Goal: Transaction & Acquisition: Subscribe to service/newsletter

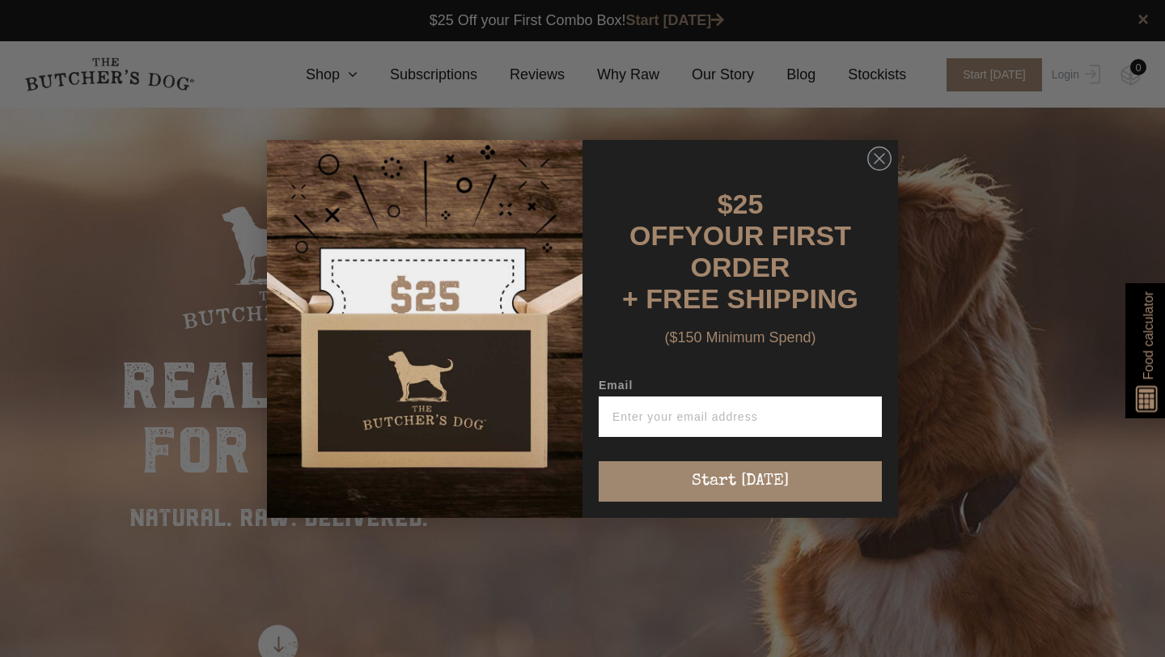
scroll to position [1, 0]
click at [874, 163] on icon "Close dialog" at bounding box center [879, 159] width 10 height 10
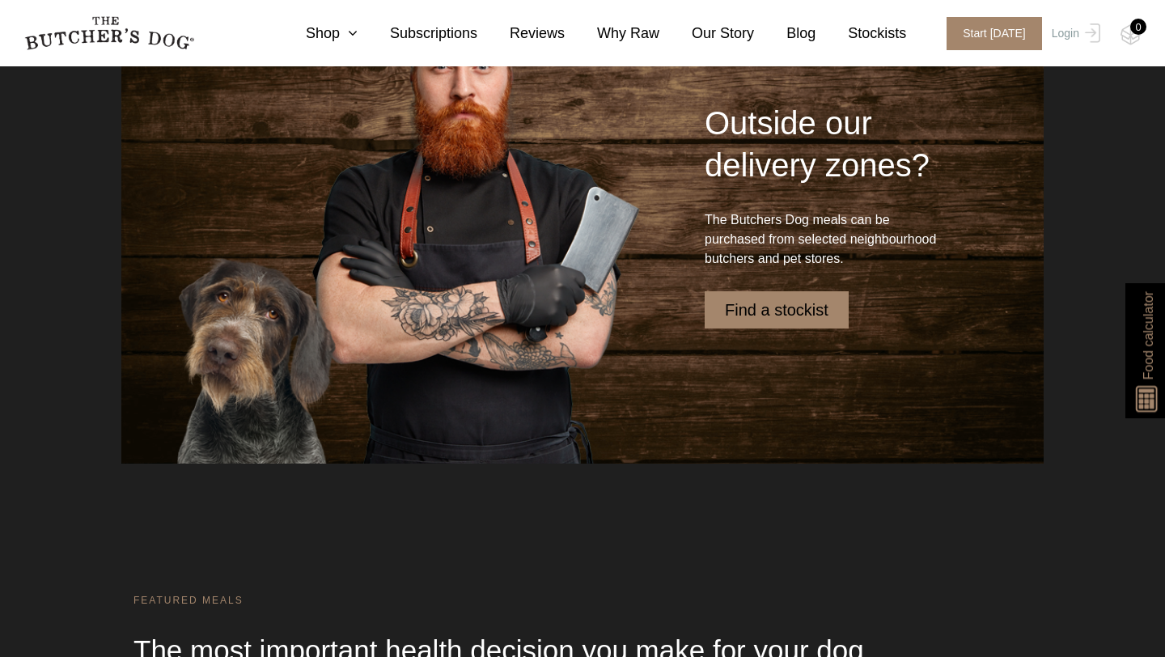
scroll to position [3960, 0]
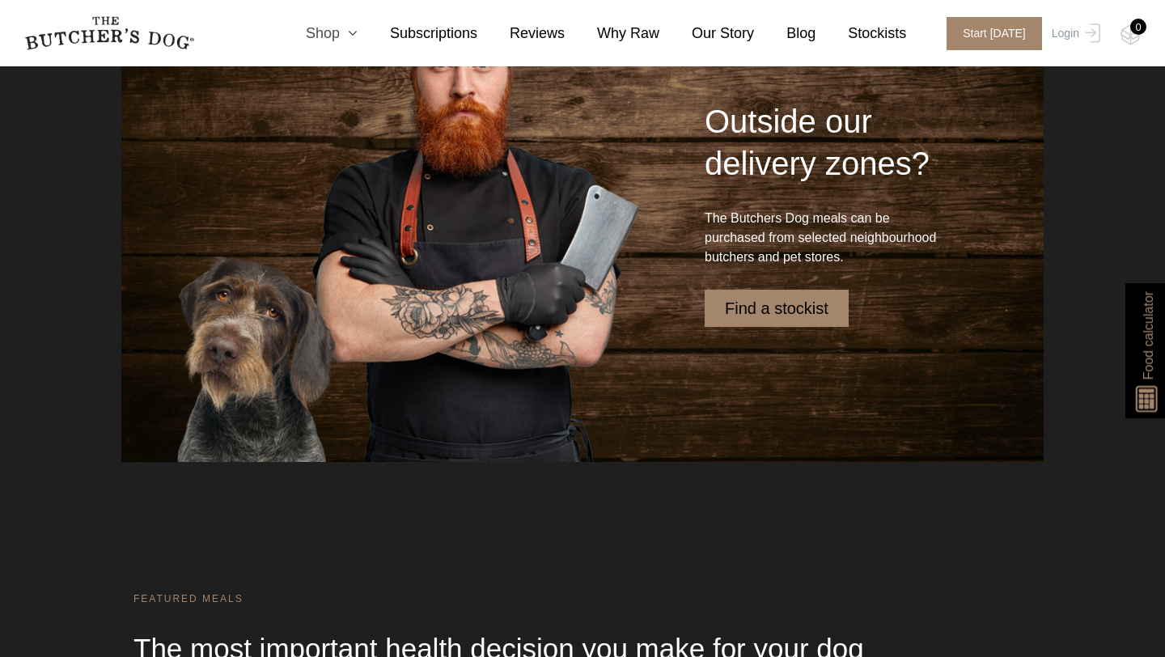
click at [345, 33] on icon at bounding box center [349, 33] width 18 height 15
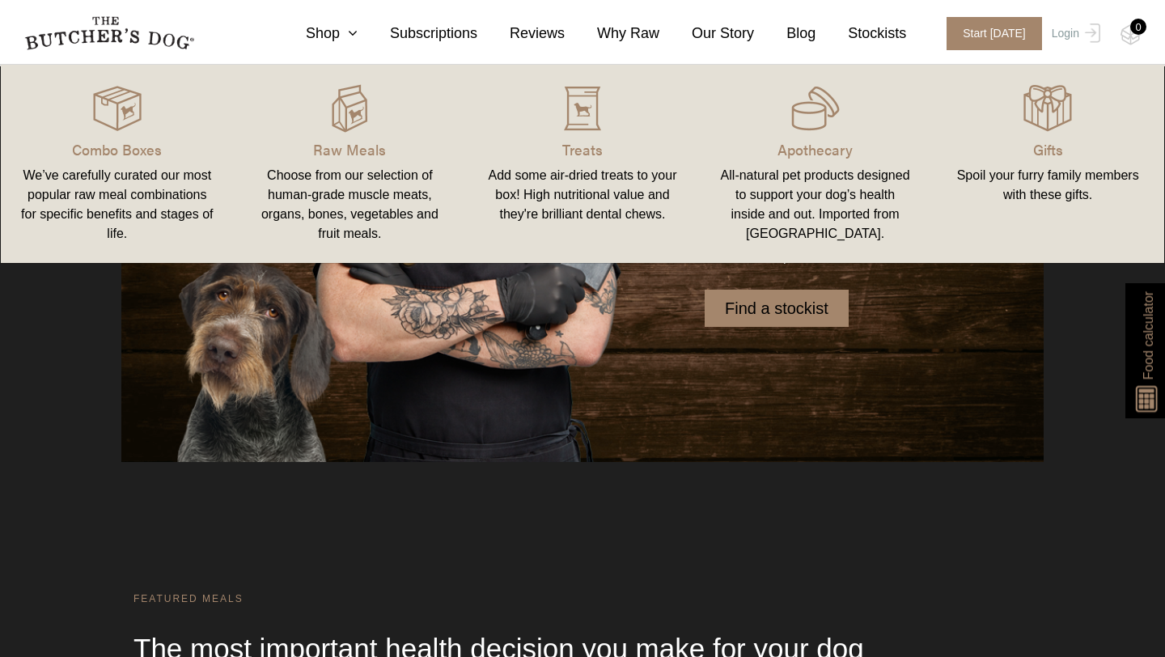
click at [163, 137] on link "Combo Boxes We’ve carefully curated our most popular raw meal combinations for …" at bounding box center [117, 164] width 233 height 166
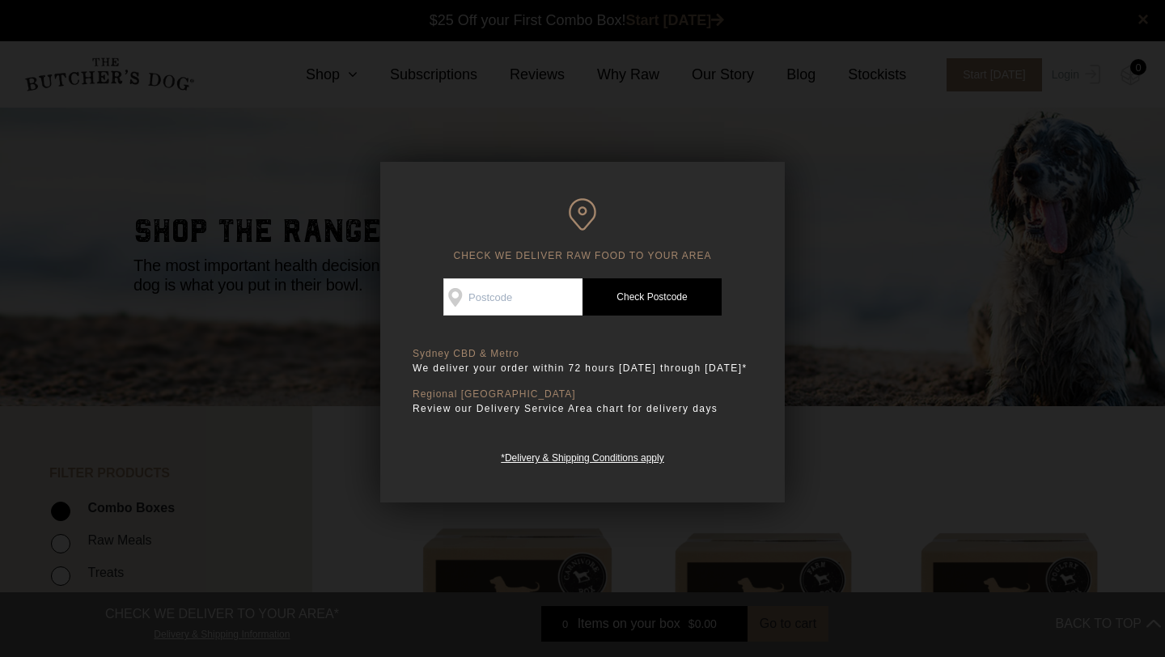
scroll to position [1, 0]
click at [517, 314] on input "Check Availability At" at bounding box center [512, 296] width 139 height 37
type input "3084"
click at [624, 294] on link "Check Postcode" at bounding box center [651, 296] width 139 height 37
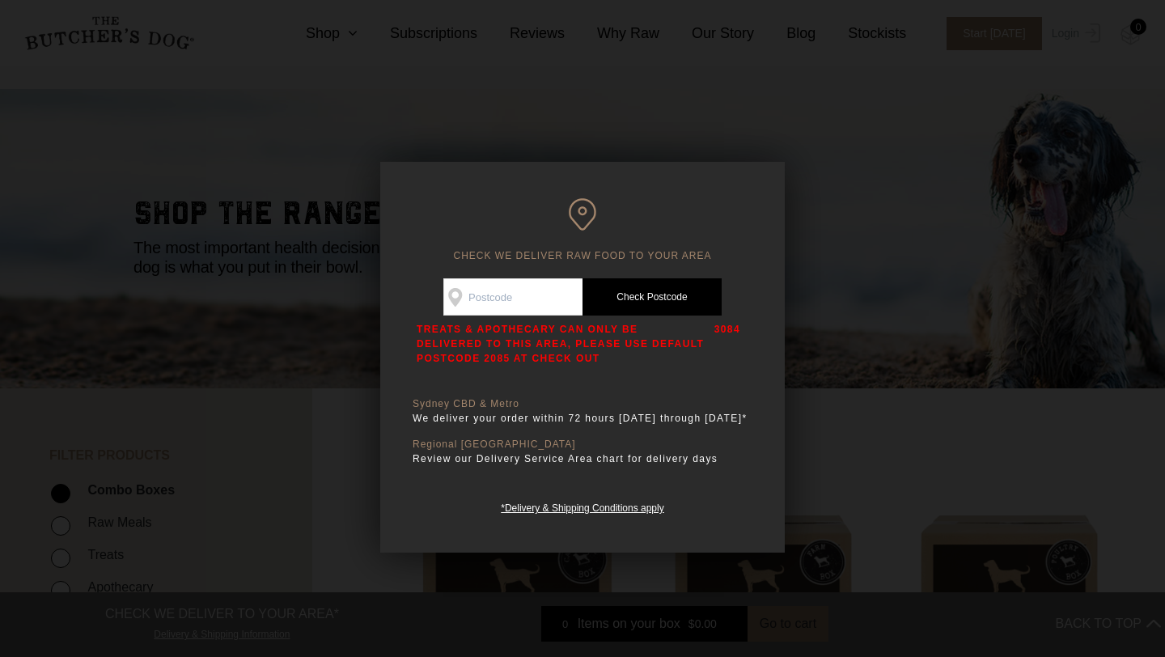
scroll to position [19, 0]
click at [505, 301] on input "Check Availability At" at bounding box center [512, 296] width 139 height 37
click at [524, 294] on input "heid" at bounding box center [512, 296] width 139 height 37
type input "heid"
click at [613, 294] on link "Check Postcode" at bounding box center [651, 296] width 139 height 37
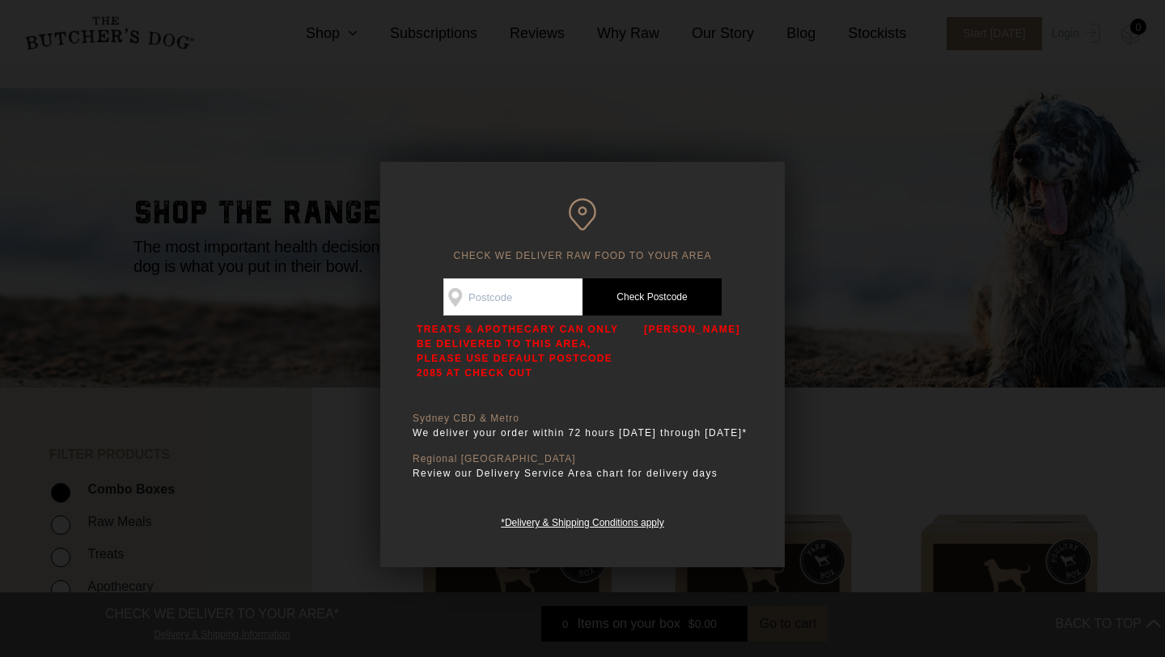
click at [516, 294] on input "Check Availability At" at bounding box center [512, 296] width 139 height 37
type input "3084"
click at [620, 297] on link "Check Postcode" at bounding box center [651, 296] width 139 height 37
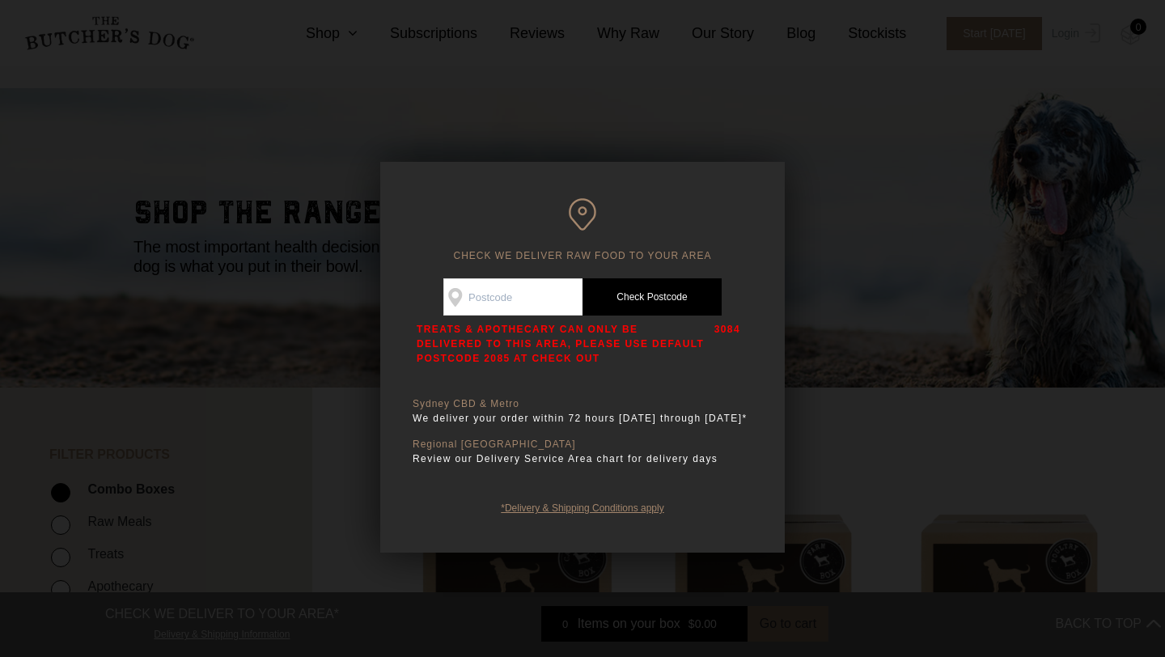
click at [630, 514] on link "*Delivery & Shipping Conditions apply" at bounding box center [582, 505] width 163 height 15
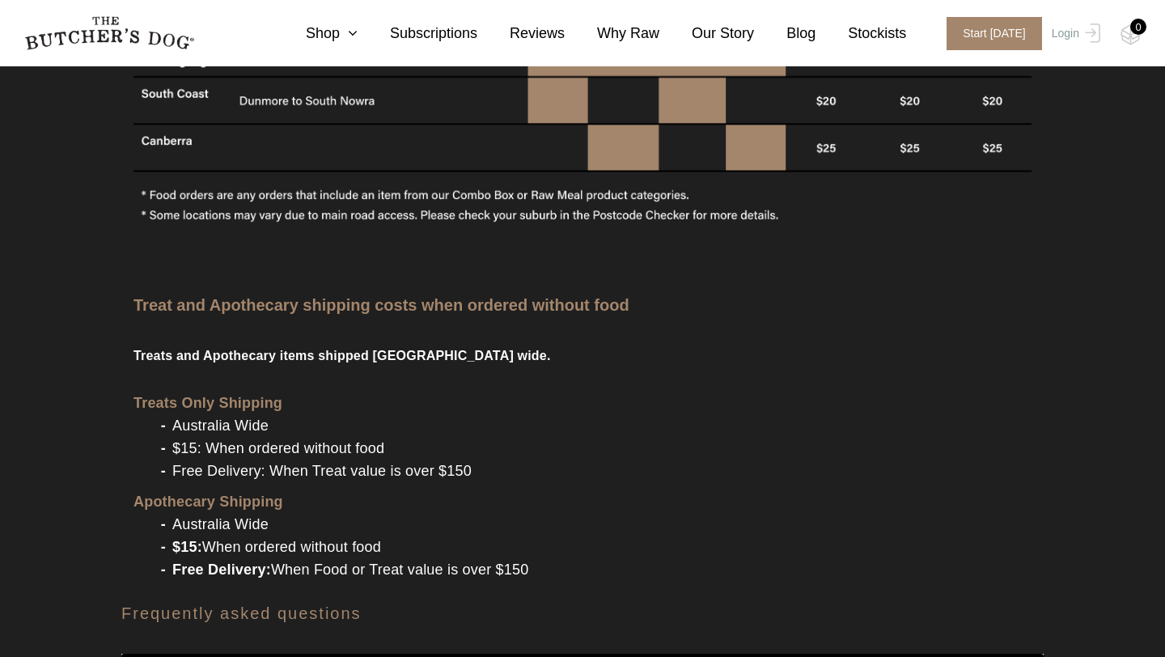
scroll to position [1732, 0]
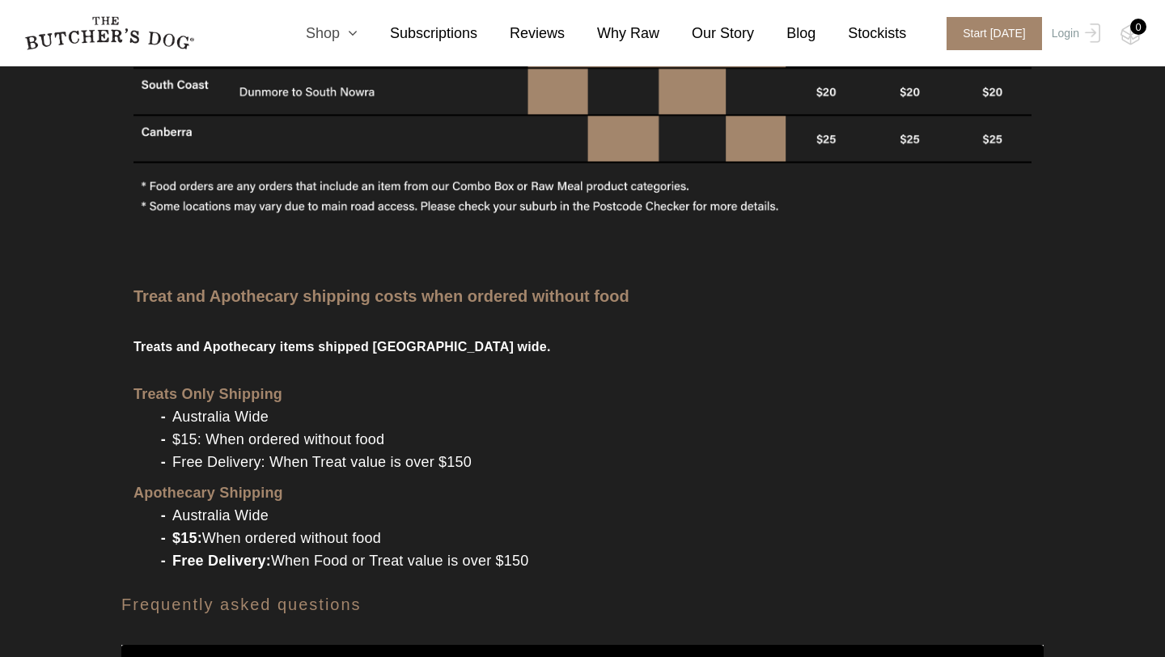
click at [344, 30] on link "Shop" at bounding box center [315, 34] width 84 height 22
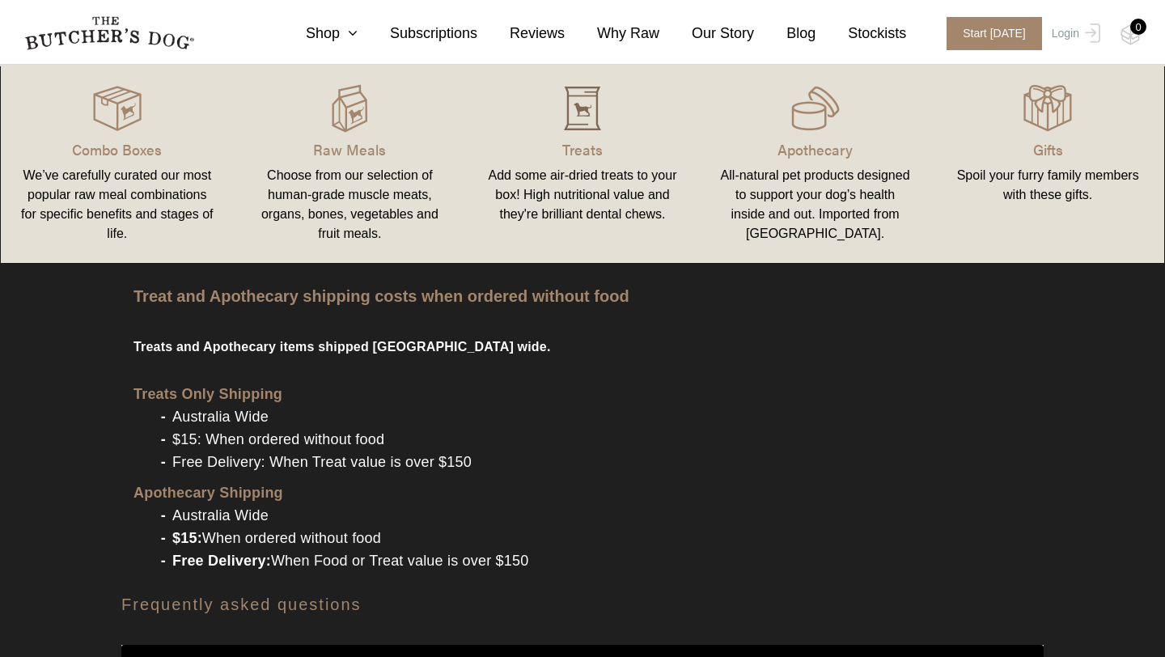
click at [592, 111] on img at bounding box center [582, 108] width 49 height 49
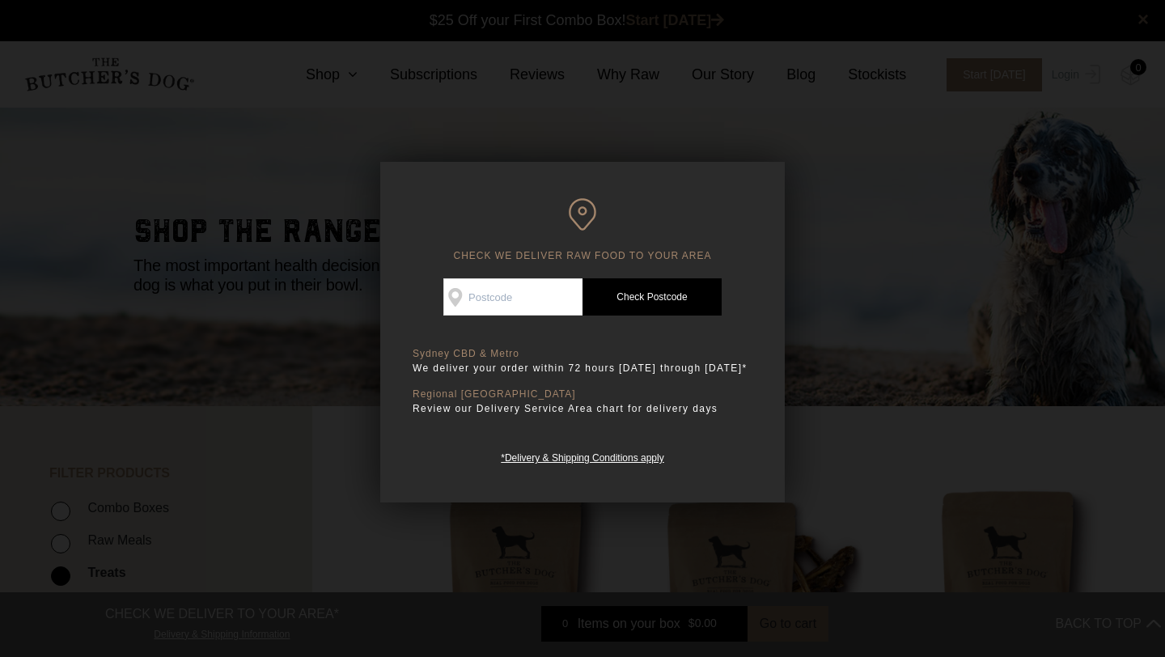
scroll to position [1, 0]
click at [533, 296] on input "Check Availability At" at bounding box center [512, 296] width 139 height 37
type input "3084"
click at [621, 311] on link "Check Postcode" at bounding box center [651, 296] width 139 height 37
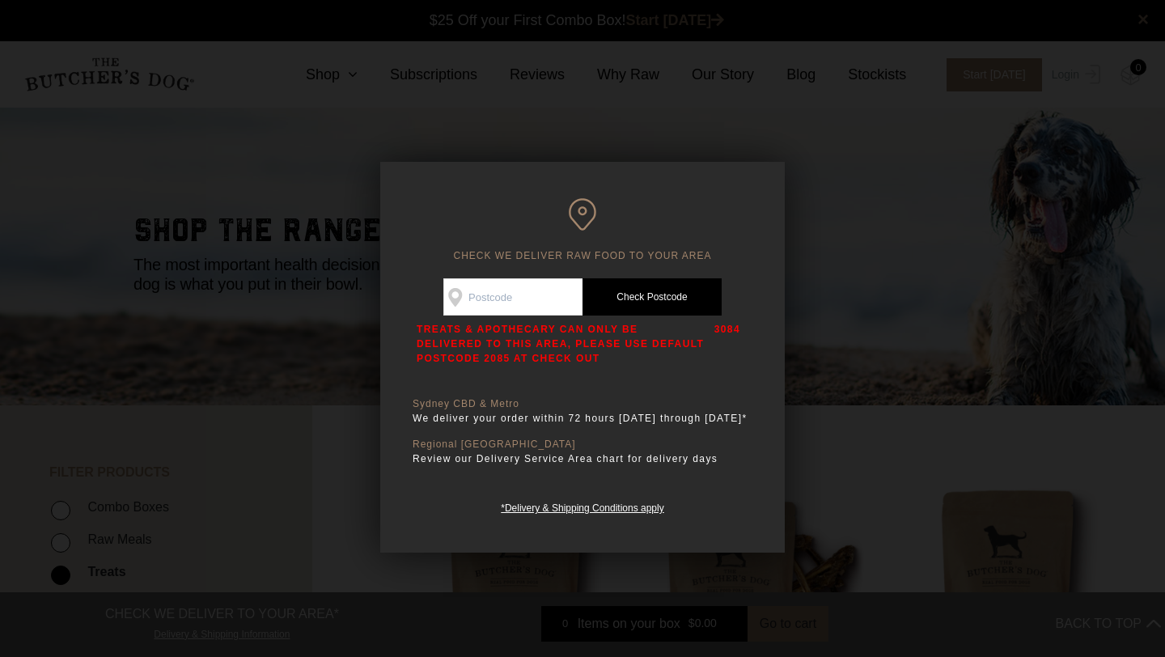
click at [861, 298] on div at bounding box center [582, 328] width 1165 height 657
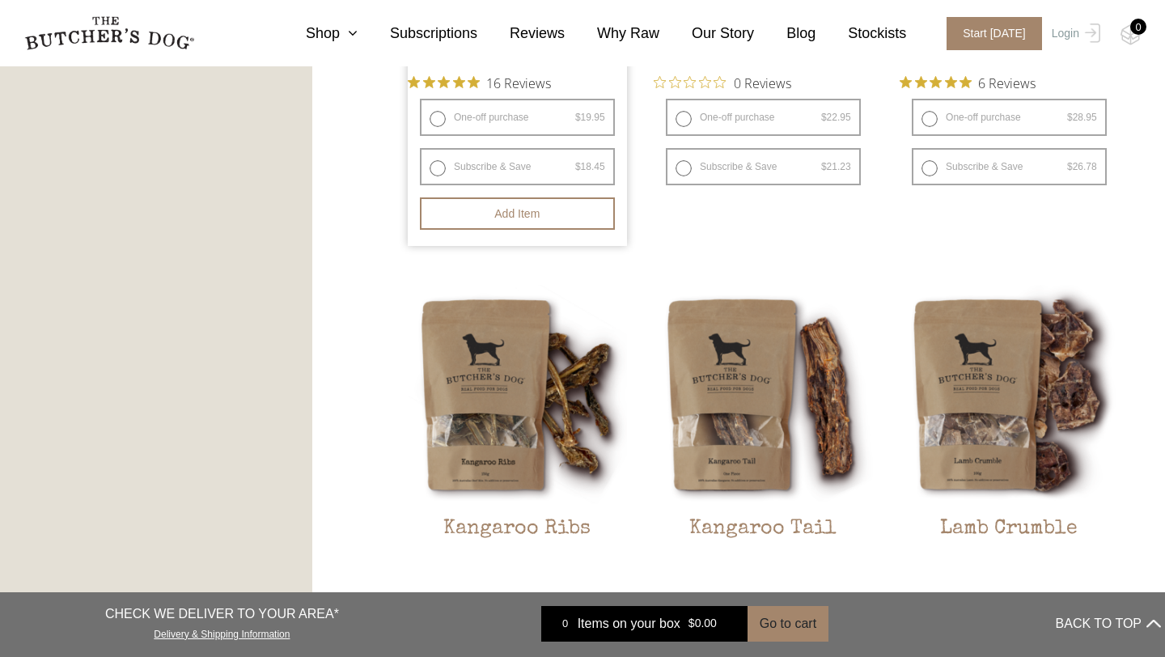
scroll to position [1273, 0]
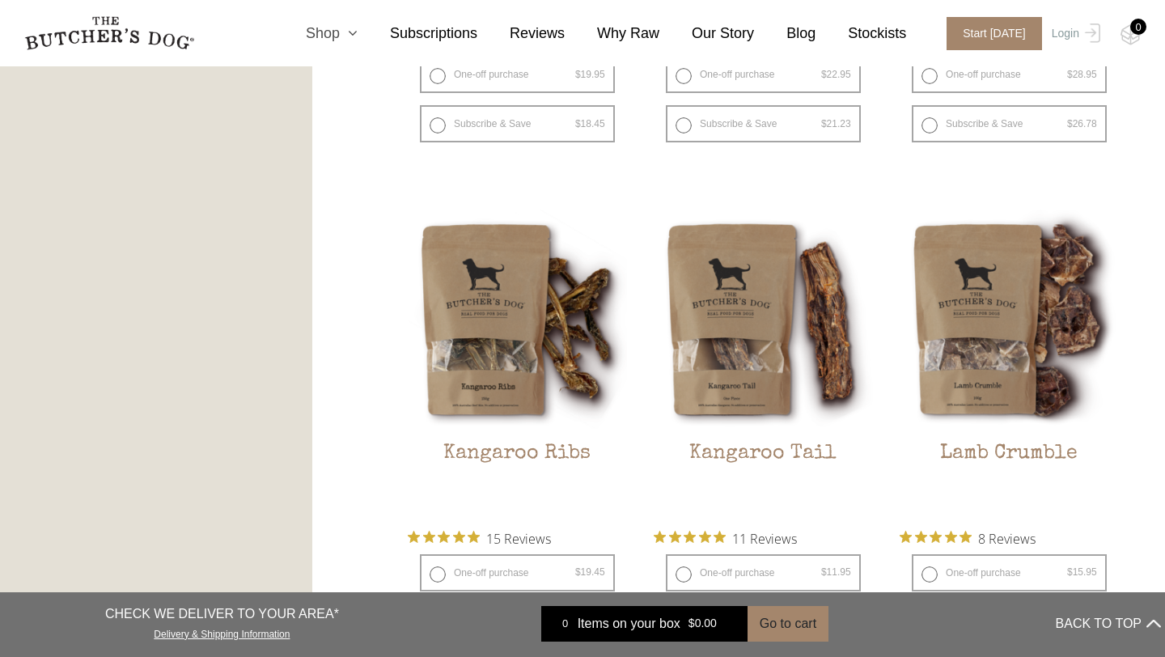
click at [354, 29] on icon at bounding box center [349, 33] width 18 height 15
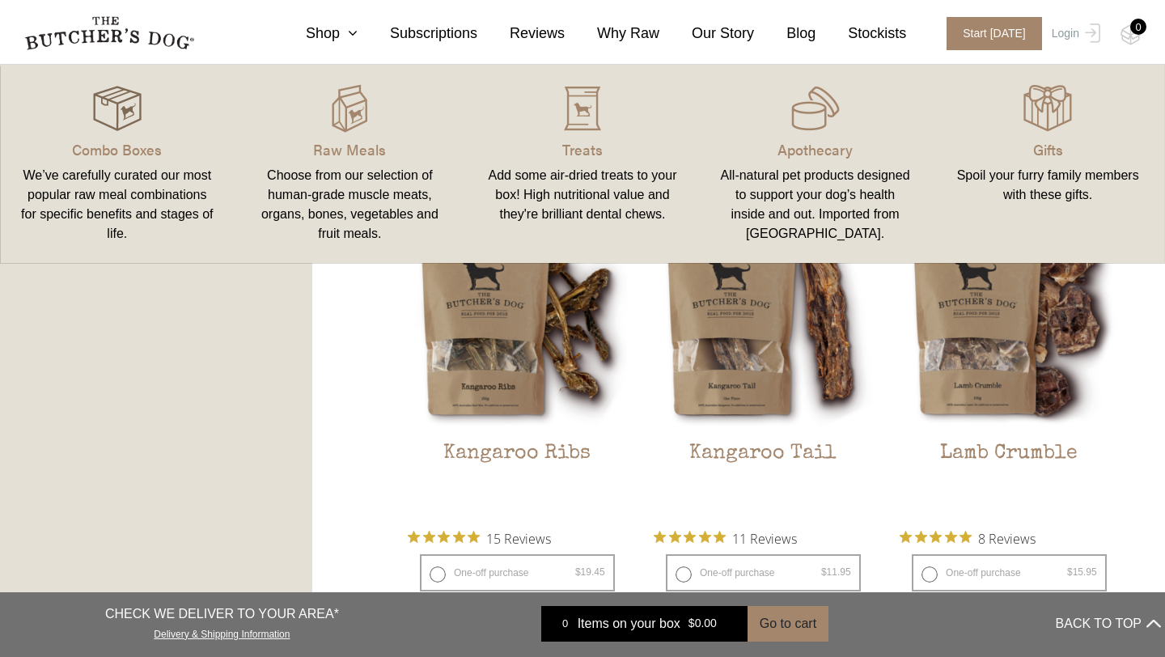
click at [140, 129] on img at bounding box center [117, 108] width 49 height 49
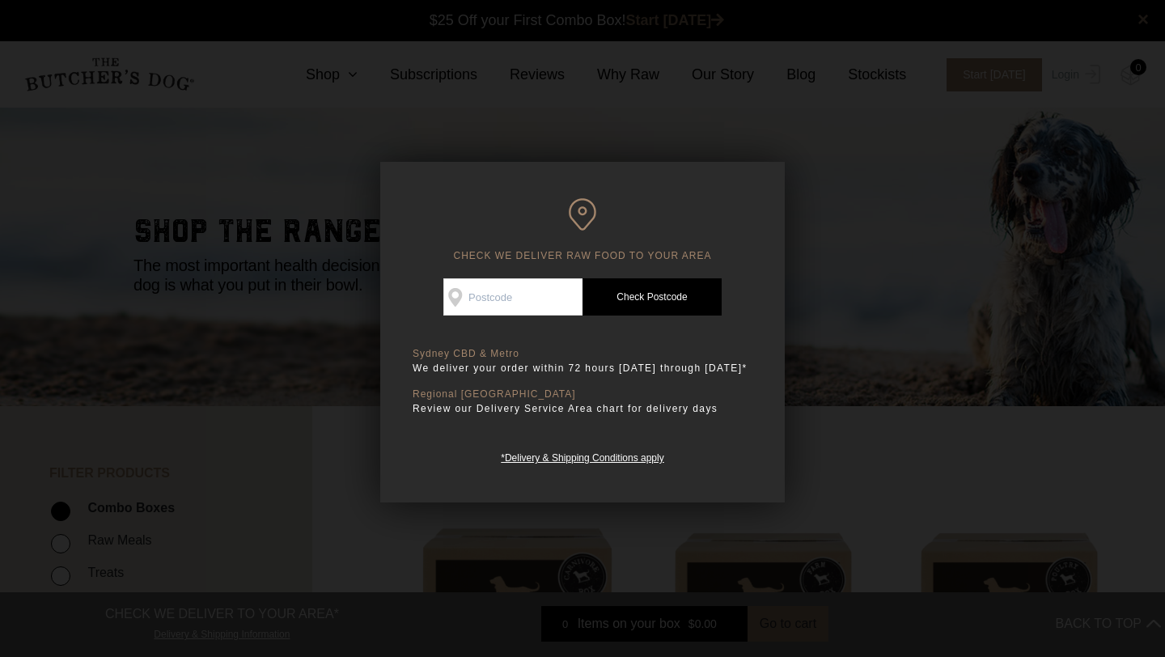
click at [919, 156] on div at bounding box center [582, 328] width 1165 height 657
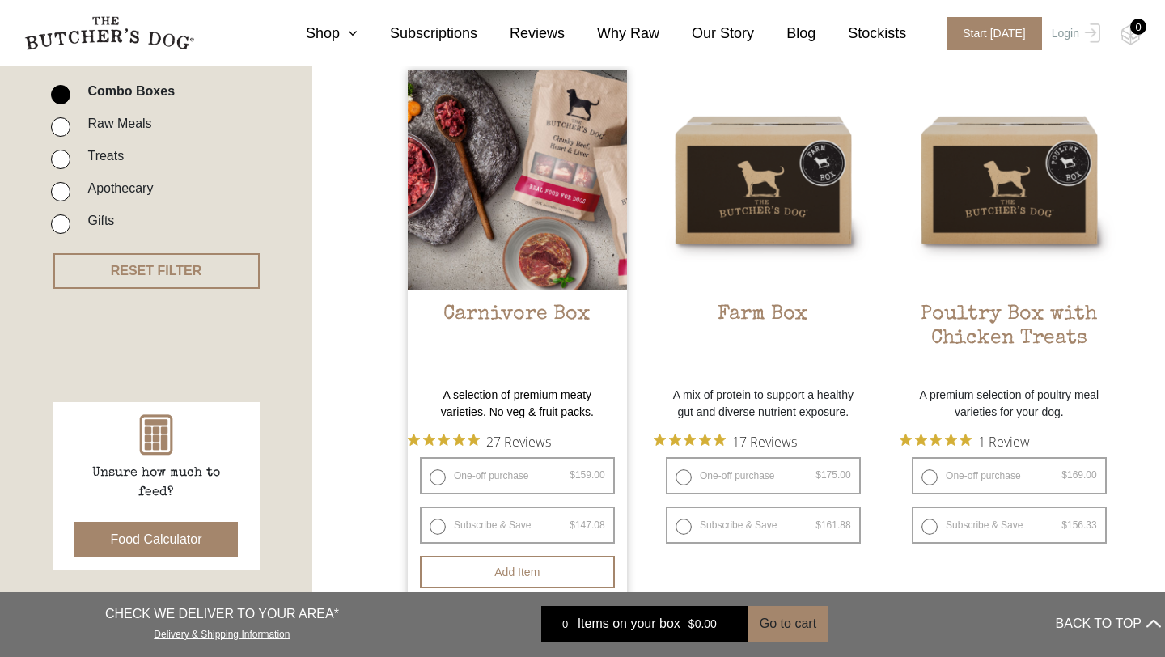
scroll to position [417, 0]
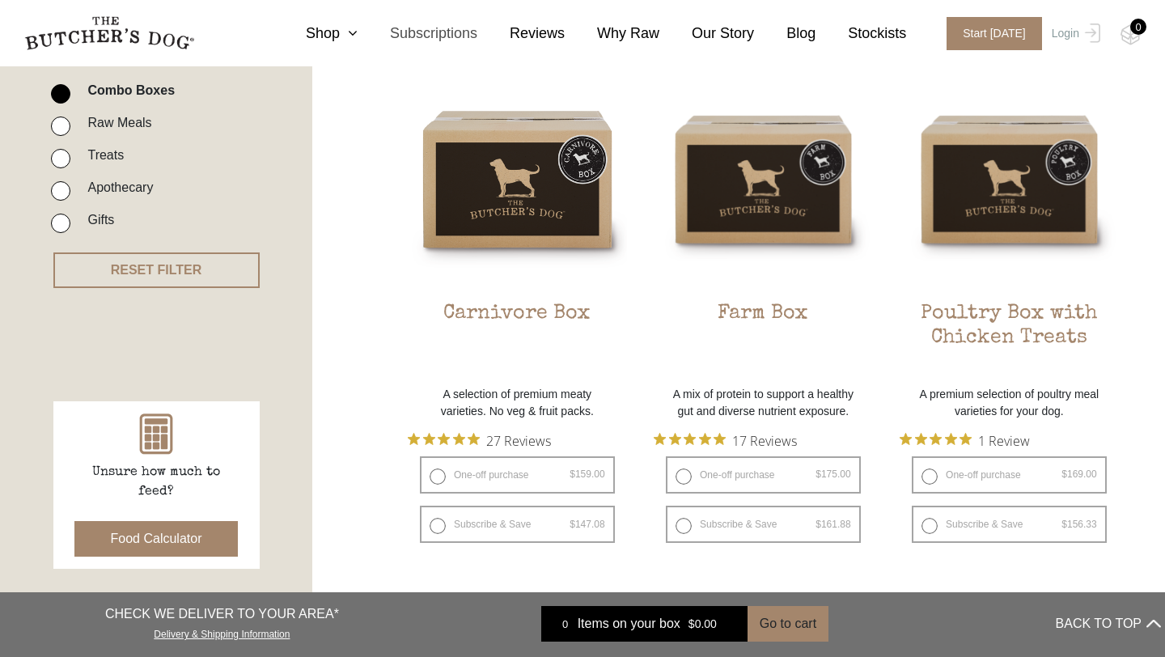
click at [441, 41] on link "Subscriptions" at bounding box center [418, 34] width 120 height 22
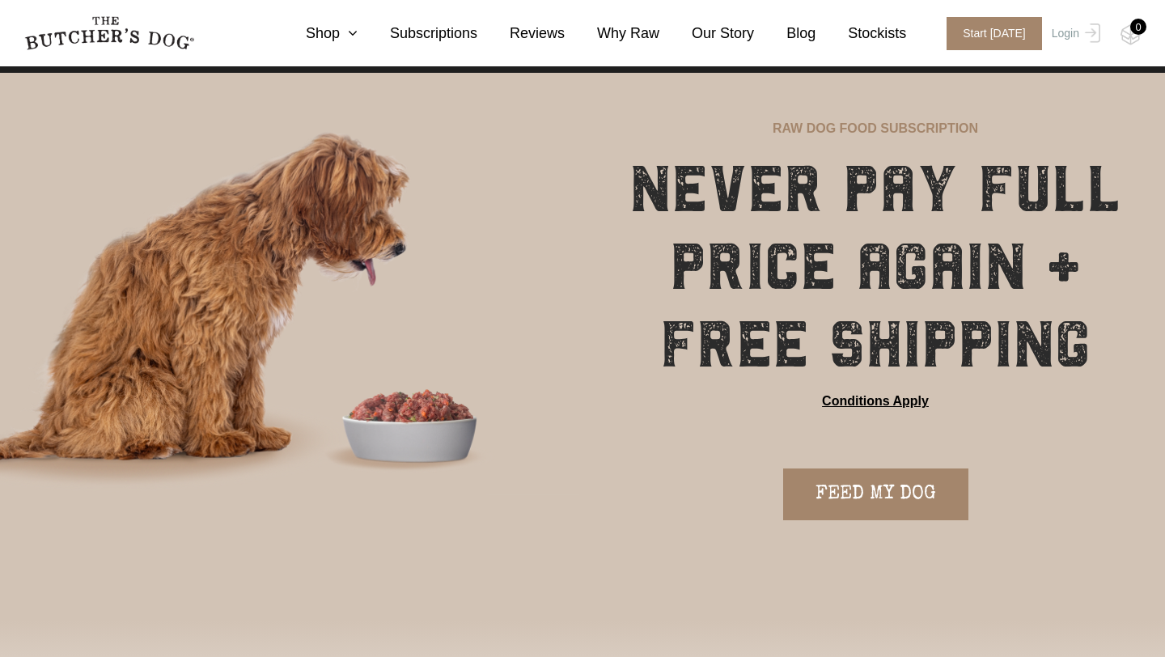
scroll to position [59, 0]
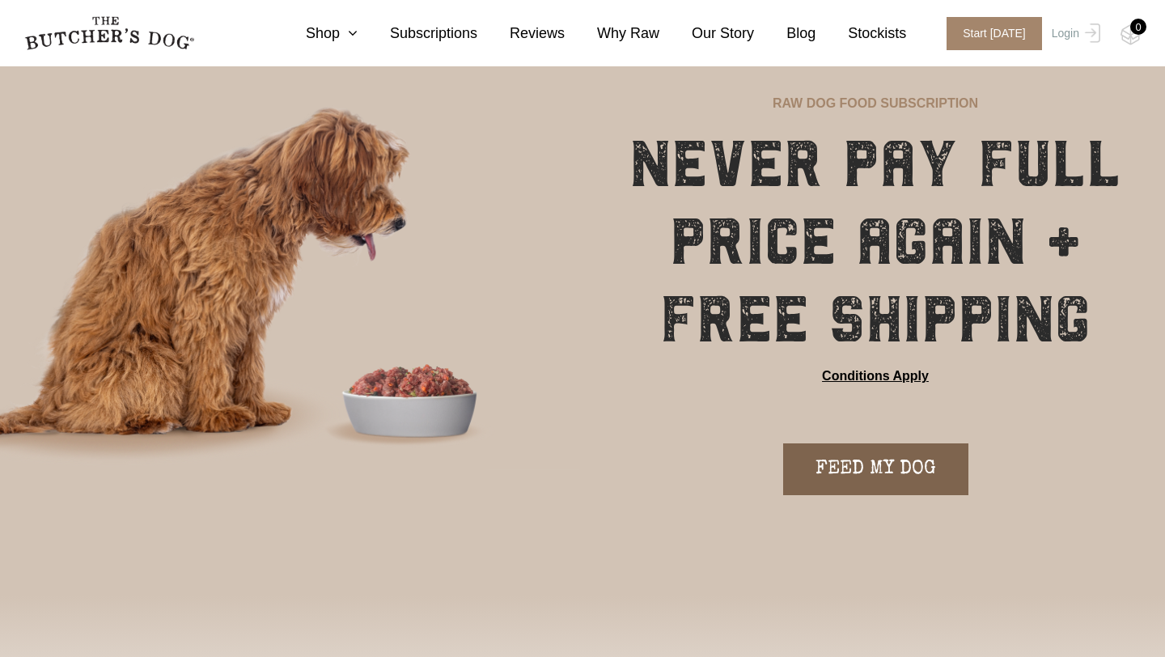
click at [874, 481] on link "FEED MY DOG" at bounding box center [875, 469] width 185 height 52
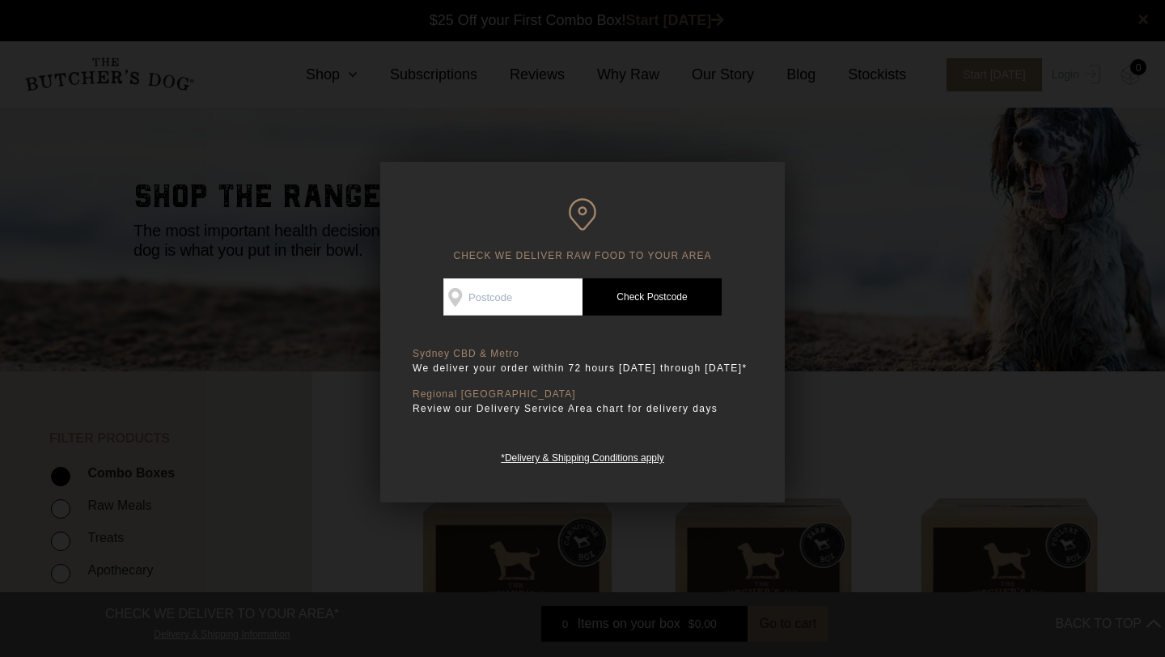
scroll to position [39, 0]
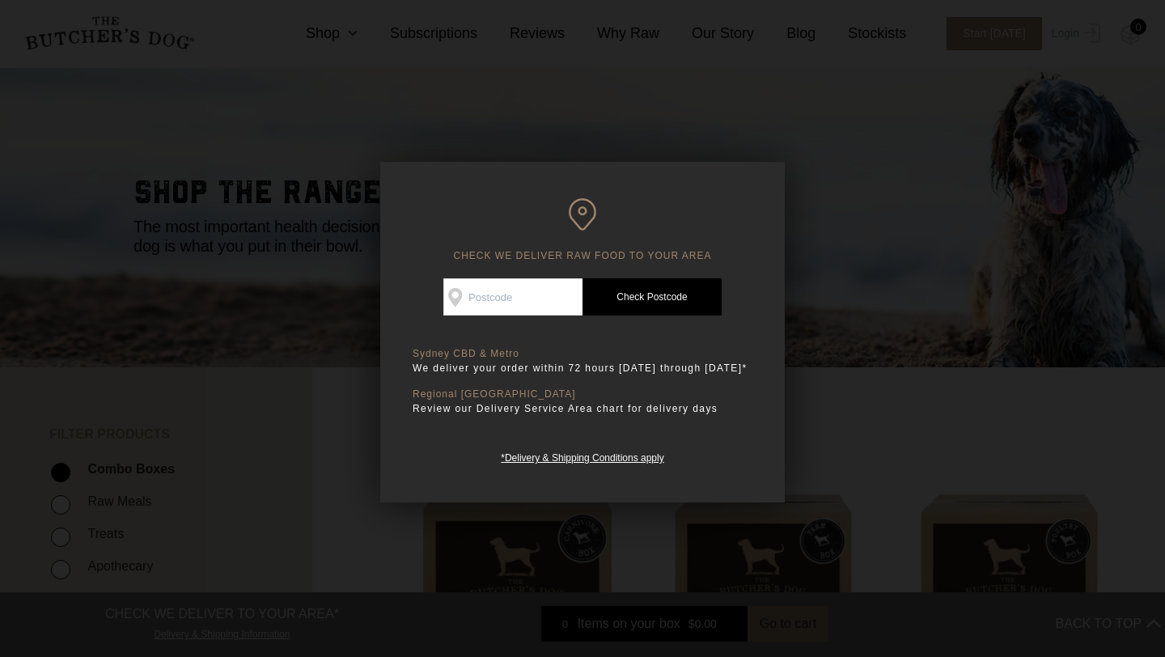
click at [871, 197] on div at bounding box center [582, 328] width 1165 height 657
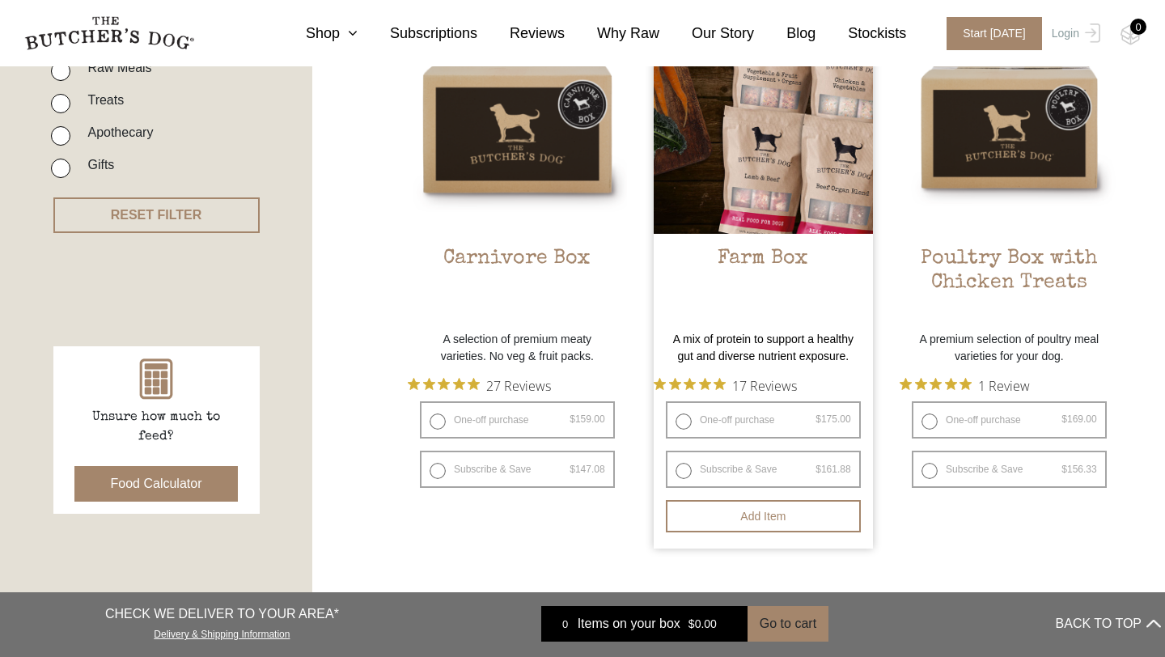
scroll to position [489, 0]
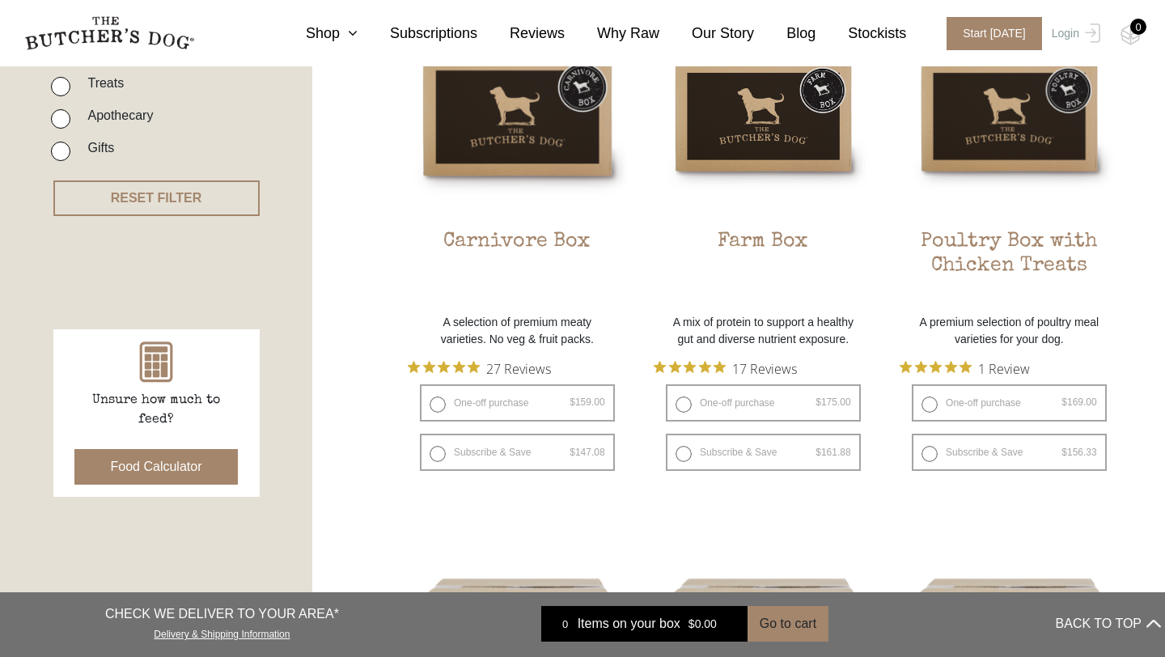
click at [122, 464] on button "Food Calculator" at bounding box center [156, 467] width 164 height 36
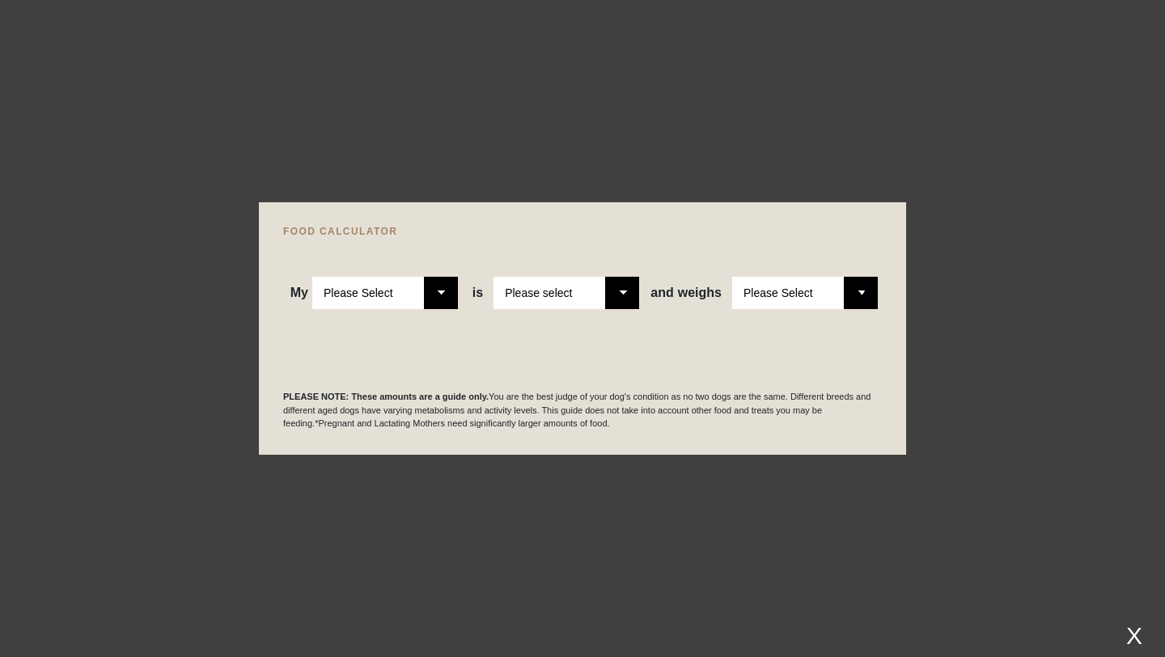
click at [387, 291] on select "Please Select Adult Dog Puppy" at bounding box center [385, 293] width 146 height 32
select select "adult"
click at [312, 277] on select "Please Select Adult Dog Puppy" at bounding box center [385, 293] width 146 height 32
click at [636, 291] on select "Please select a healthy weight overweight" at bounding box center [566, 293] width 146 height 32
select select "0"
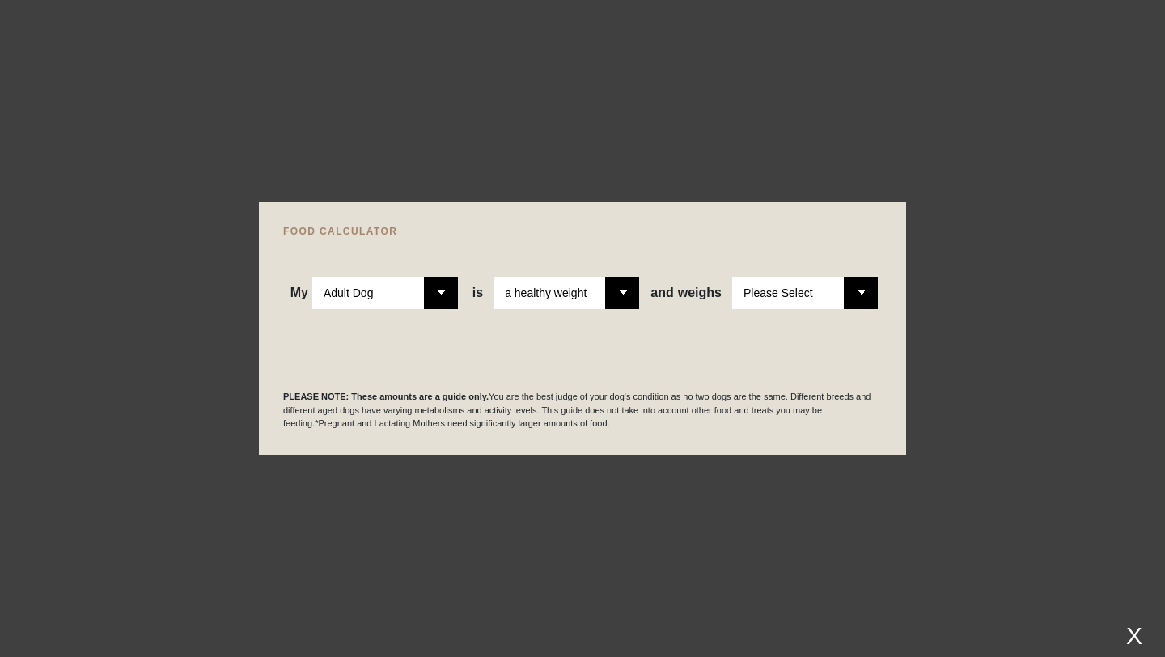
click at [493, 277] on select "Please select a healthy weight overweight" at bounding box center [566, 293] width 146 height 32
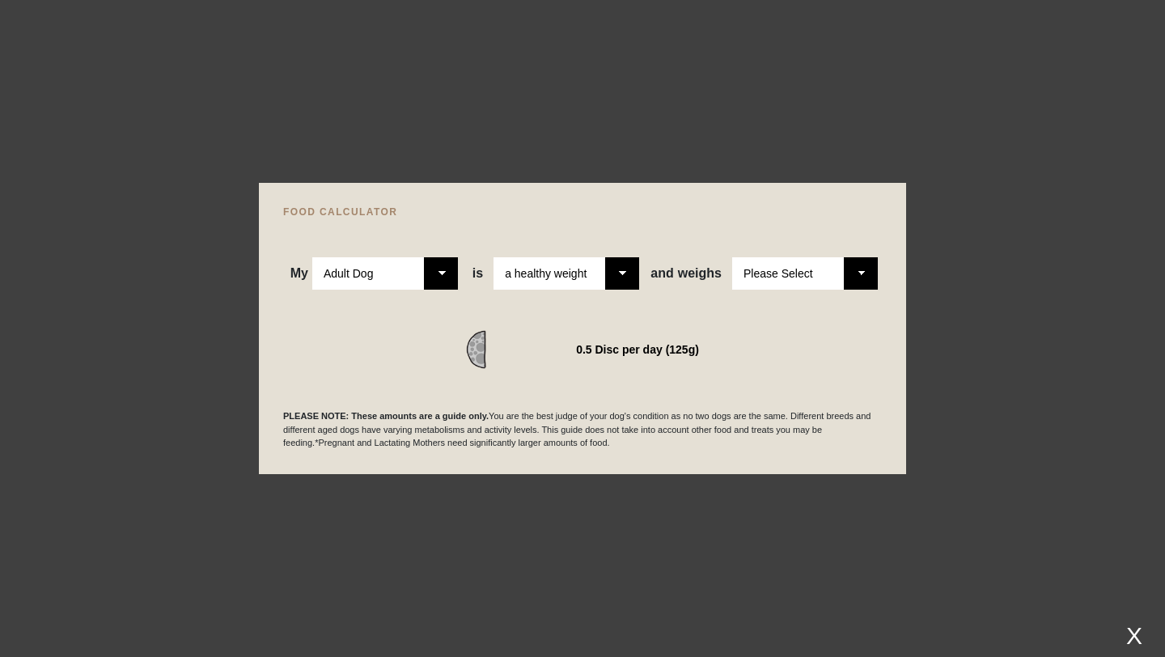
click at [802, 304] on div "WE RECOMMEND 0.5 Disc per day (125g)" at bounding box center [582, 329] width 599 height 79
click at [794, 273] on select "Please Select 1kg 2kg 3kg 4kg 5kg 6kg 7kg 8kg 9kg 10kg 11kg 12kg 13kg 14kg 15kg…" at bounding box center [805, 273] width 146 height 32
select select "18"
click at [732, 257] on select "Please Select 1kg 2kg 3kg 4kg 5kg 6kg 7kg 8kg 9kg 10kg 11kg 12kg 13kg 14kg 15kg…" at bounding box center [805, 273] width 146 height 32
click at [773, 538] on div at bounding box center [582, 328] width 1165 height 657
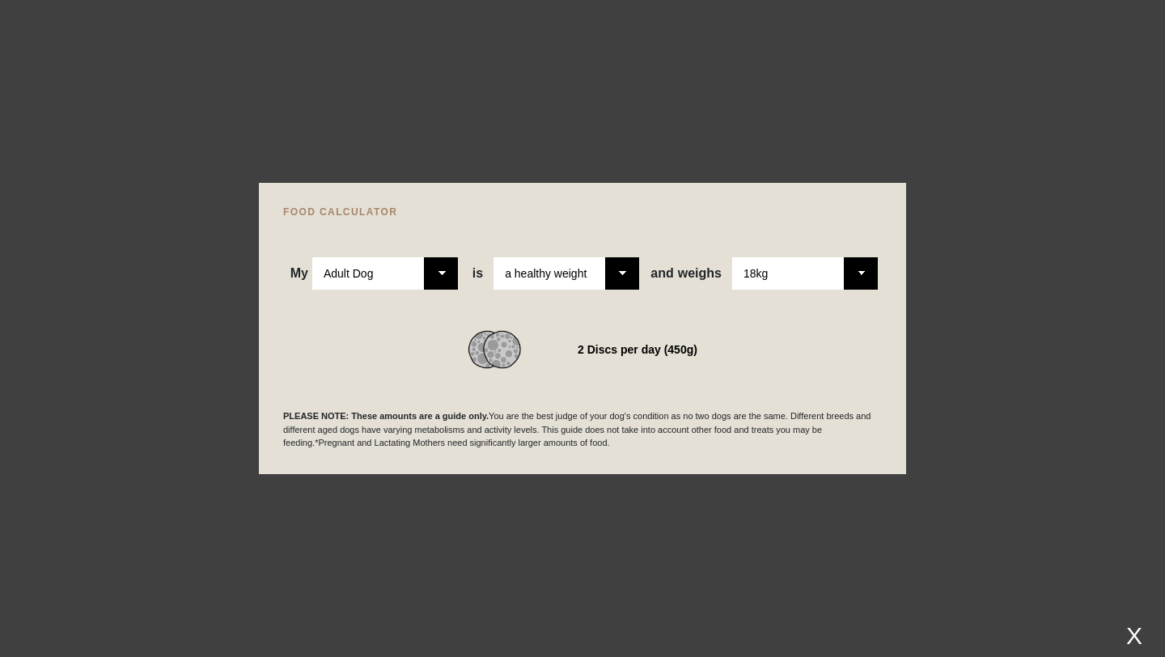
click at [1122, 146] on div at bounding box center [582, 328] width 1165 height 657
click at [1137, 637] on div "X" at bounding box center [1134, 635] width 29 height 27
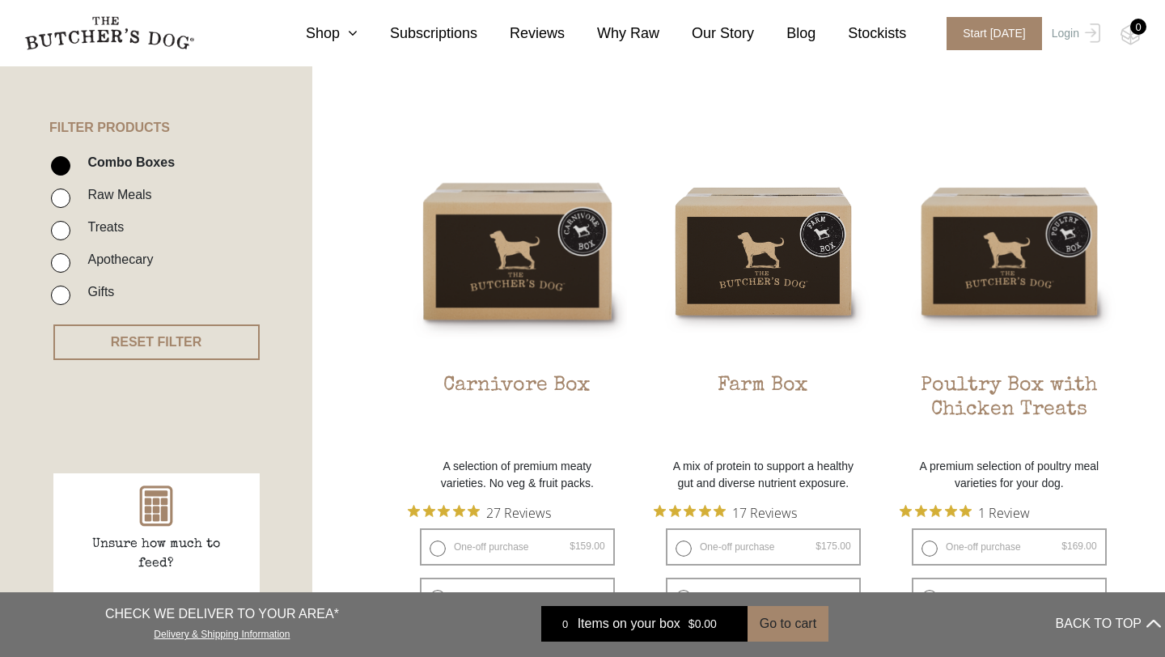
scroll to position [349, 0]
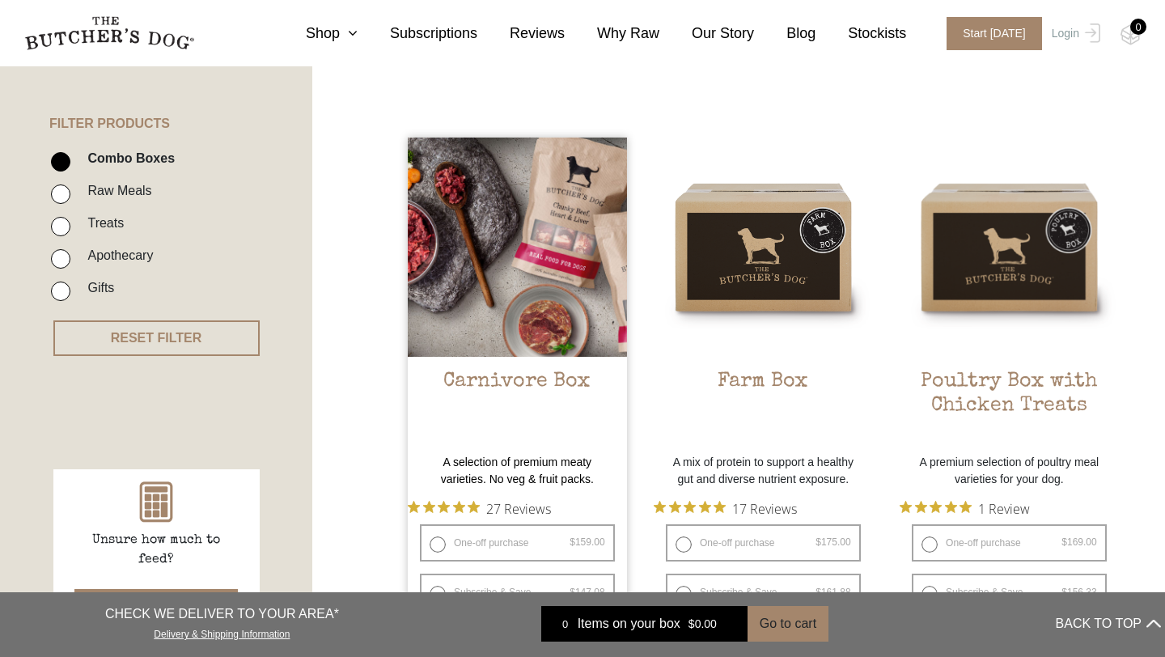
click at [579, 262] on img at bounding box center [517, 247] width 219 height 219
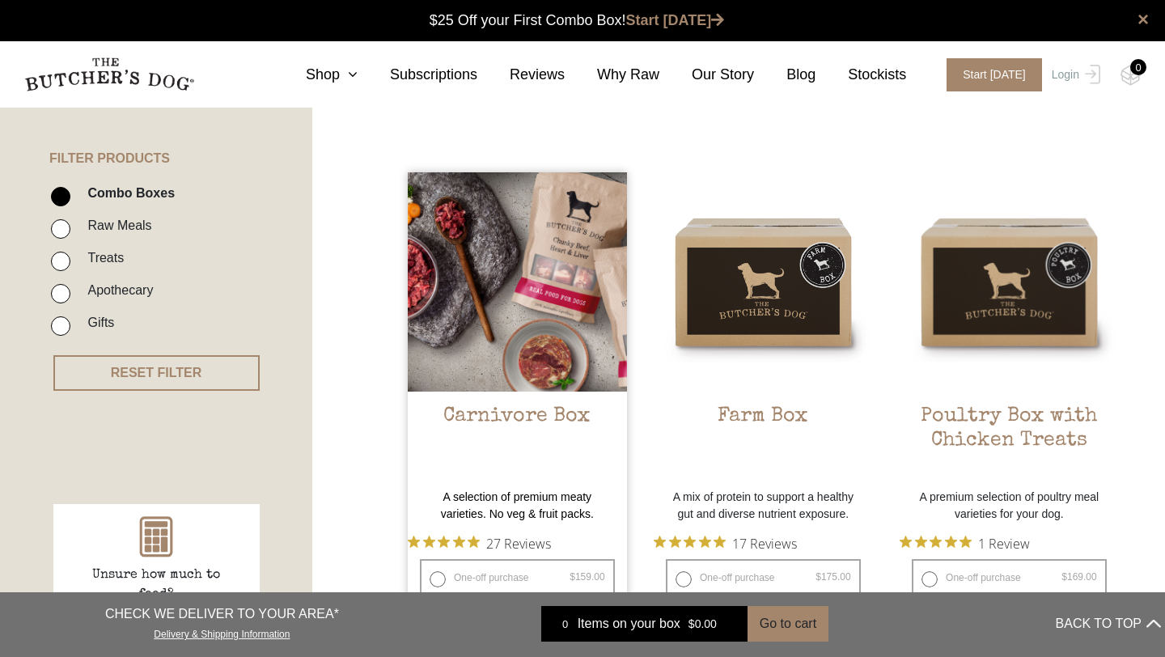
scroll to position [0, 0]
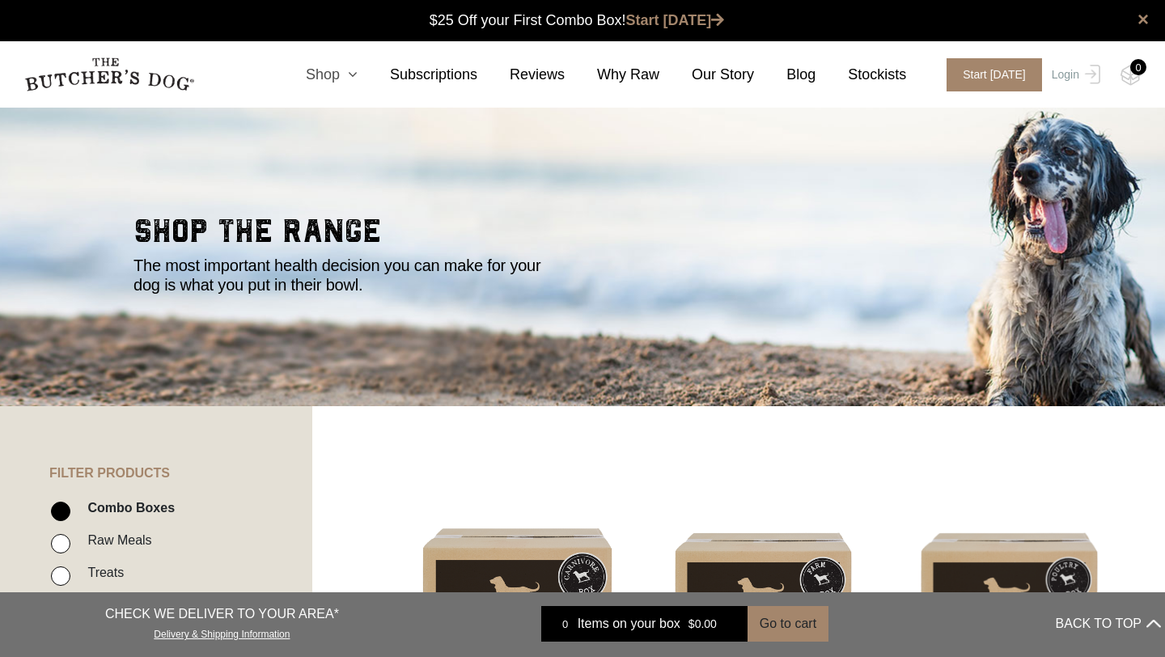
click at [327, 64] on link "Shop" at bounding box center [315, 75] width 84 height 22
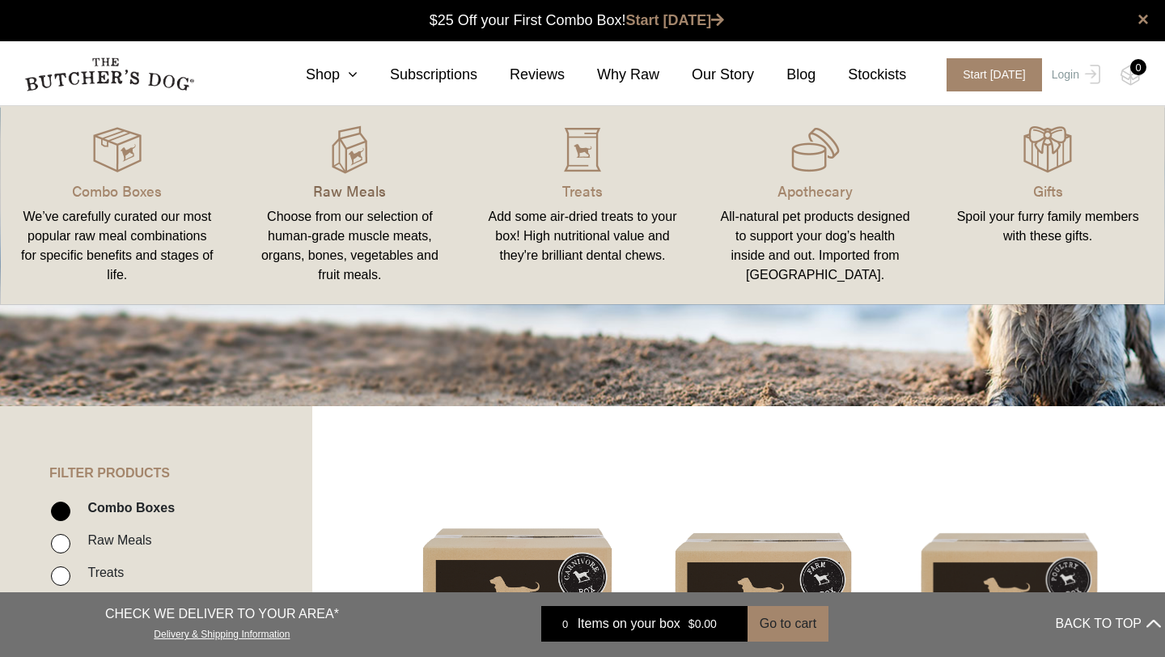
click at [353, 186] on p "Raw Meals" at bounding box center [350, 191] width 194 height 22
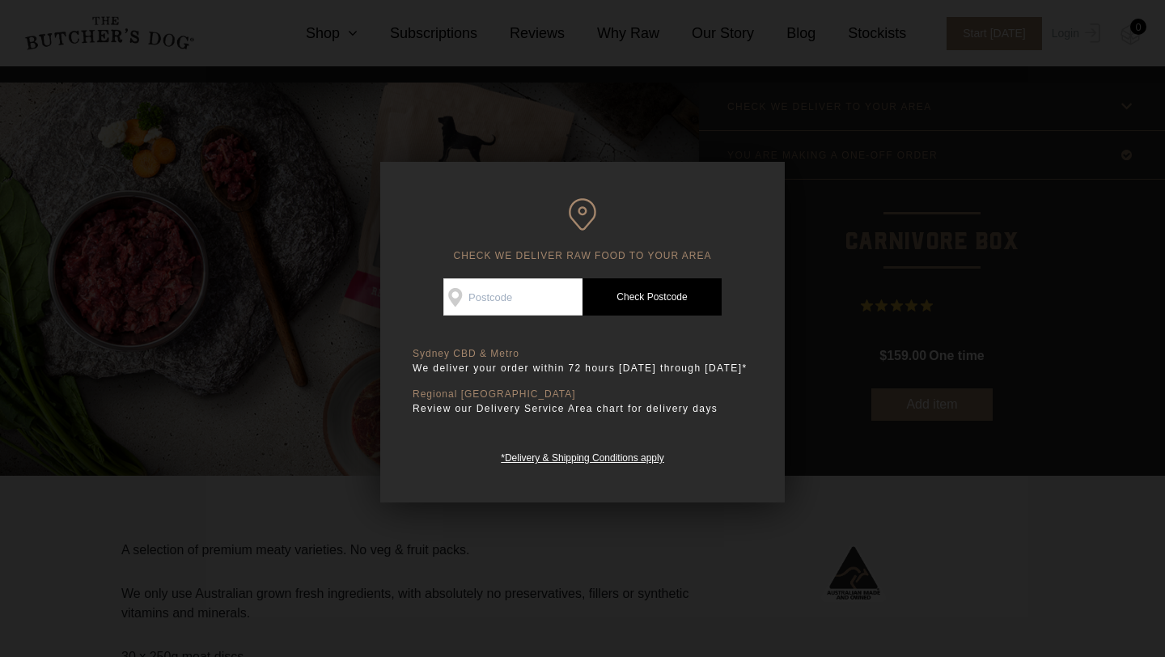
click at [864, 266] on div at bounding box center [582, 328] width 1165 height 657
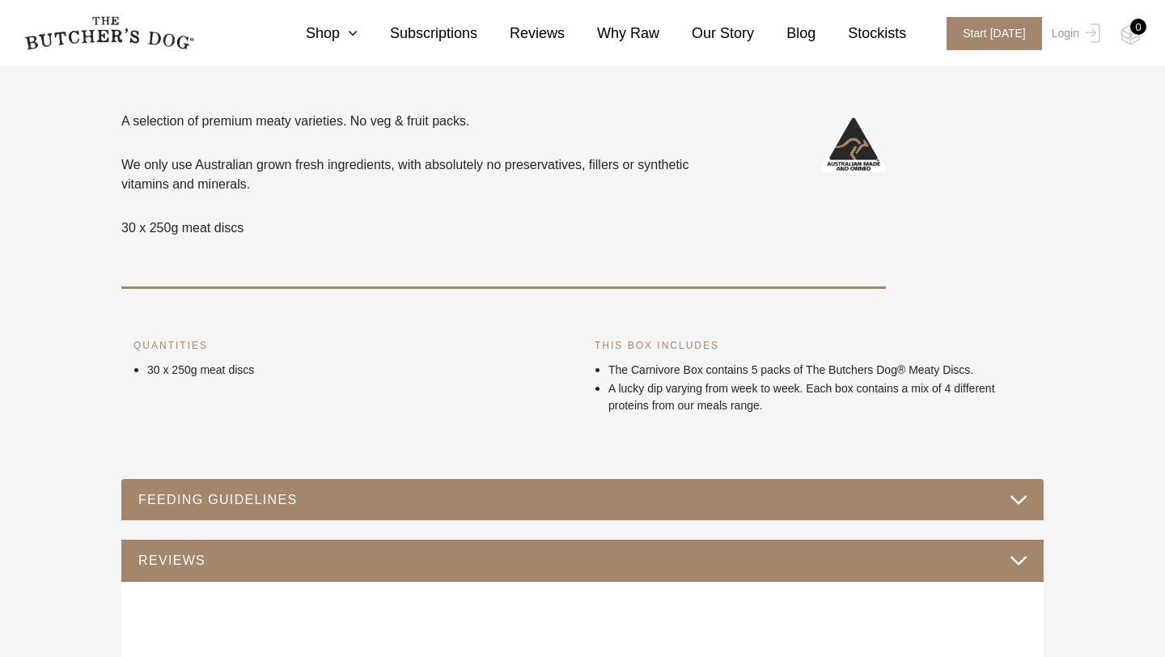
scroll to position [455, 0]
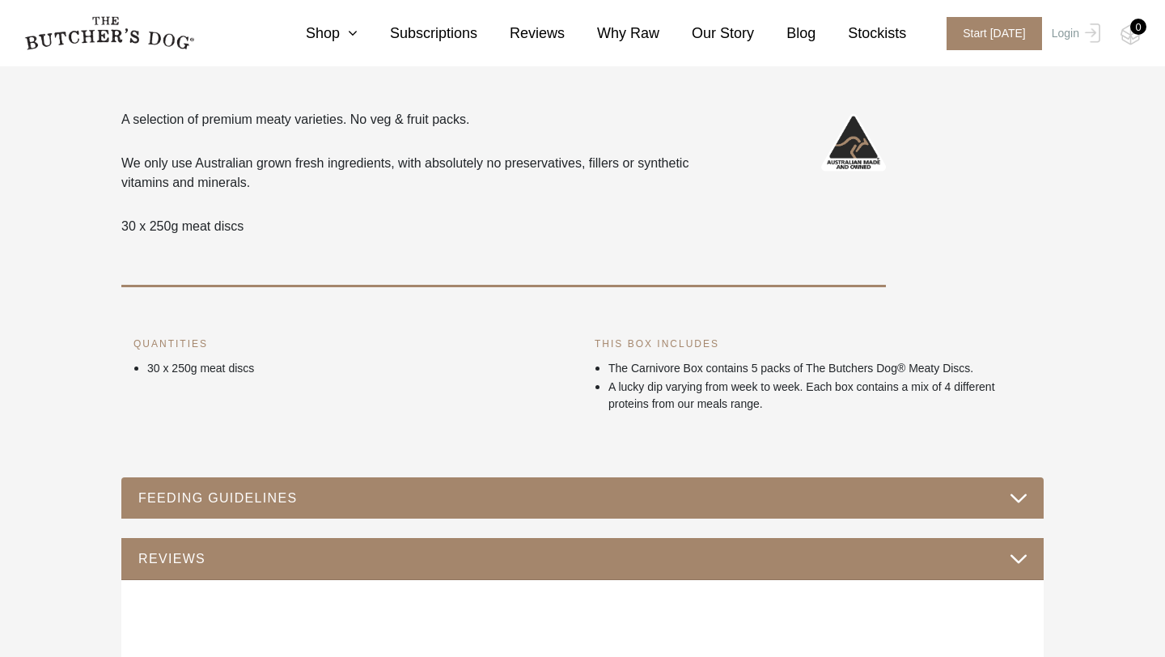
click at [564, 506] on button "FEEDING GUIDELINES" at bounding box center [583, 498] width 890 height 22
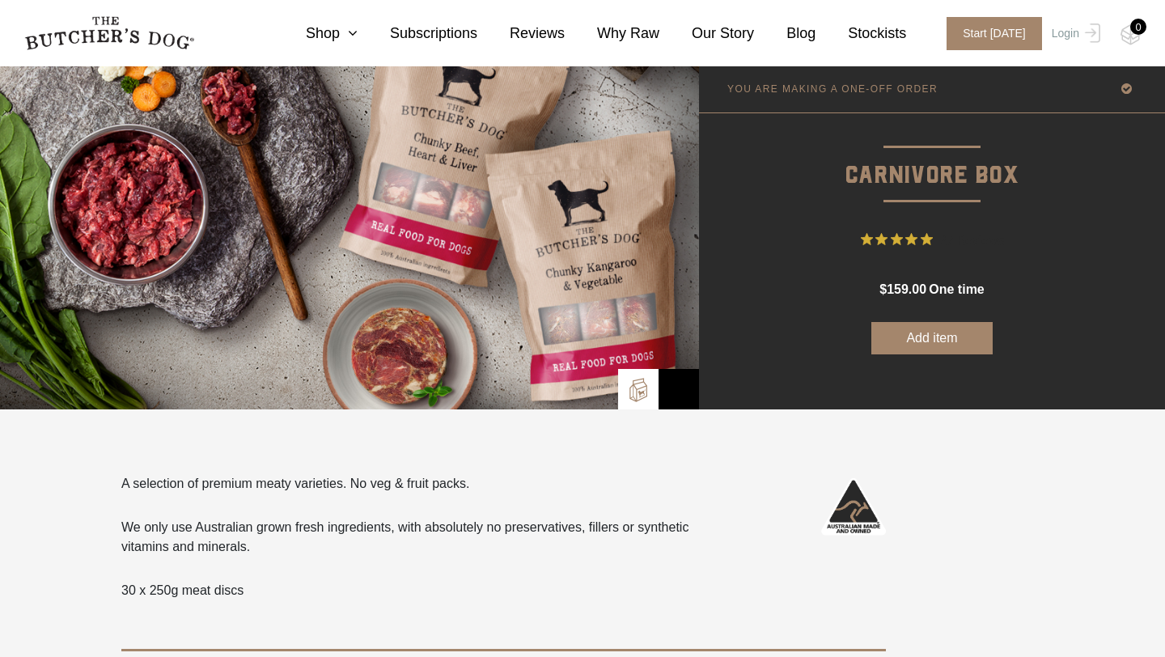
scroll to position [114, 0]
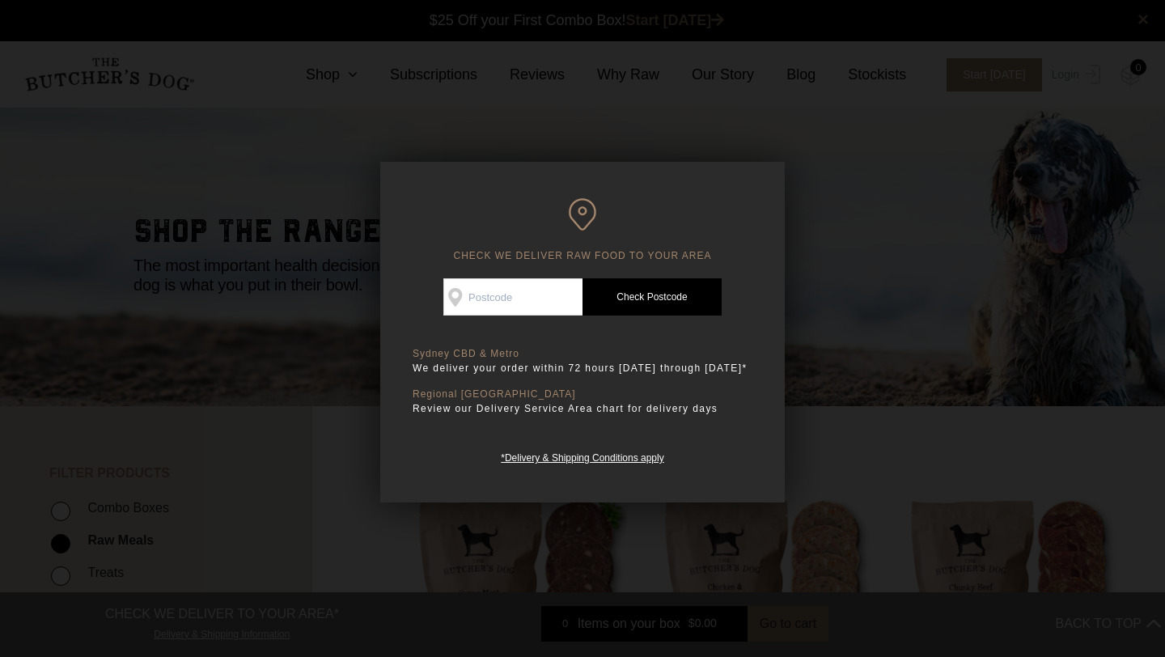
click at [888, 294] on div at bounding box center [582, 328] width 1165 height 657
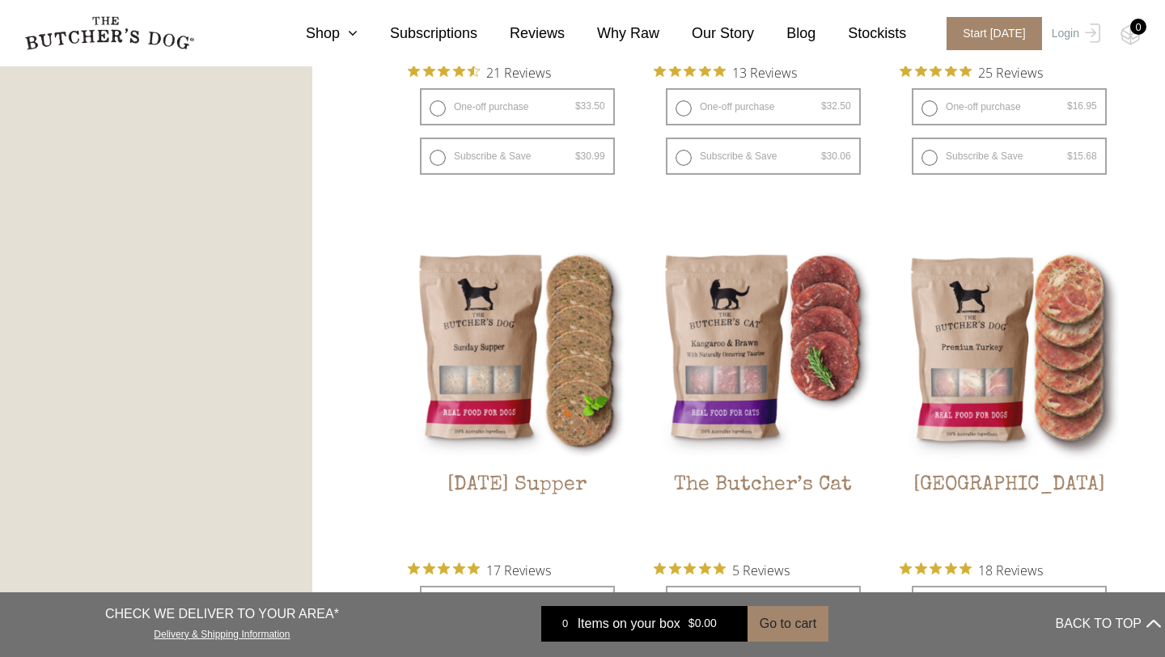
scroll to position [1825, 0]
